Goal: Download file/media

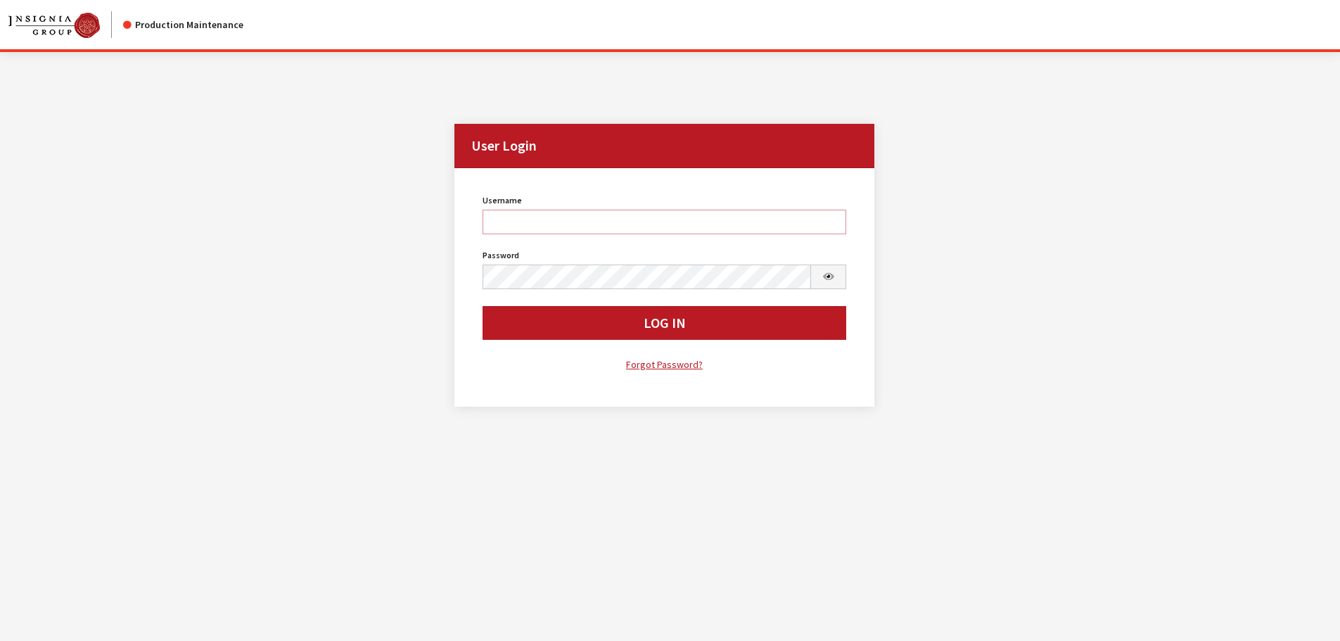
type input "cdorton"
click at [610, 327] on button "Log In" at bounding box center [664, 323] width 364 height 34
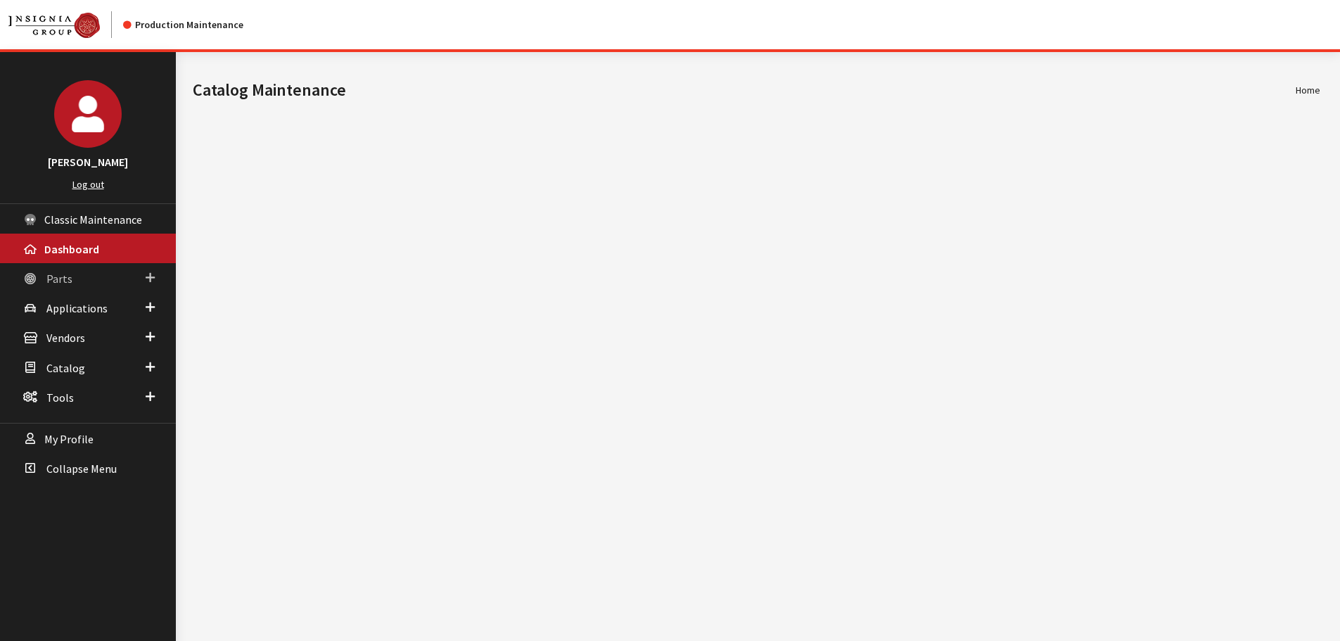
click at [67, 274] on span "Parts" at bounding box center [59, 278] width 26 height 14
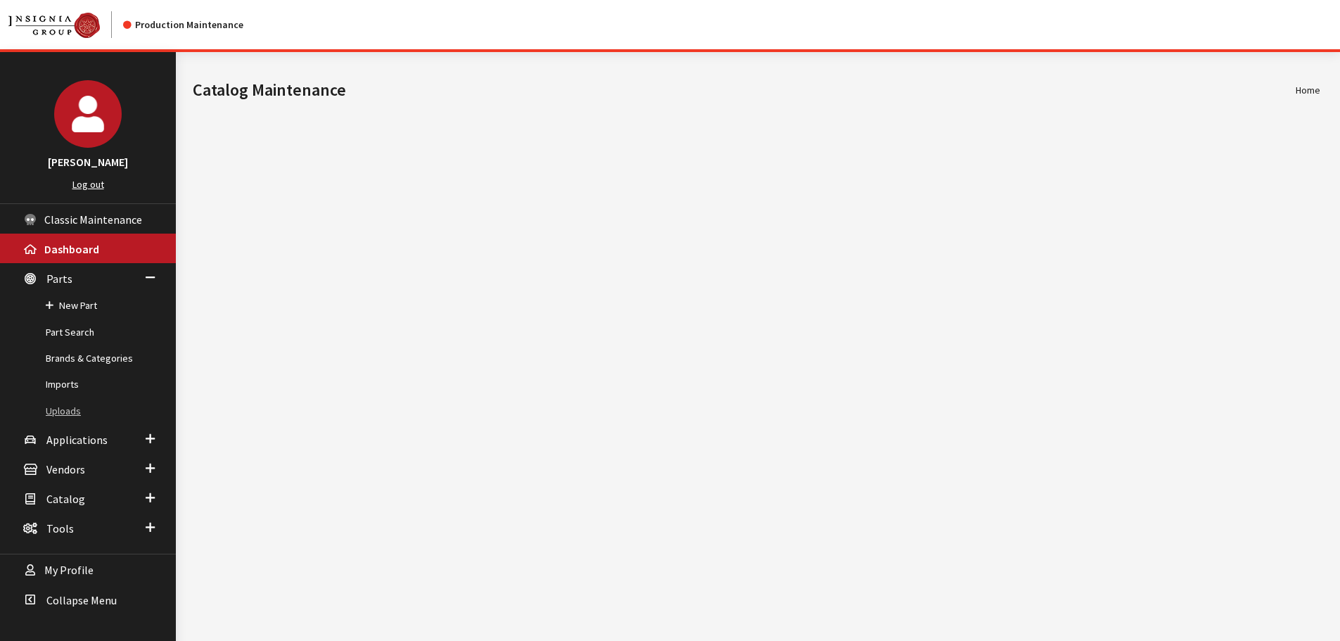
click at [59, 411] on link "Uploads" at bounding box center [88, 411] width 176 height 26
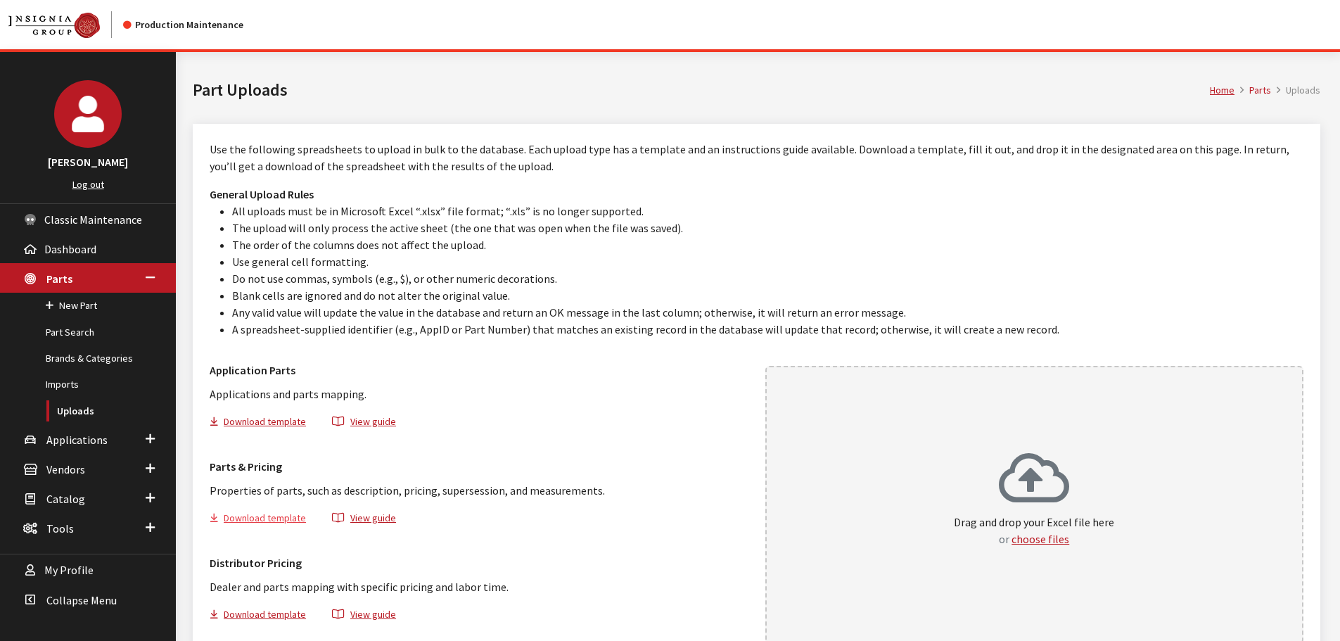
click at [251, 512] on button "Download template" at bounding box center [264, 520] width 108 height 20
